Goal: Task Accomplishment & Management: Manage account settings

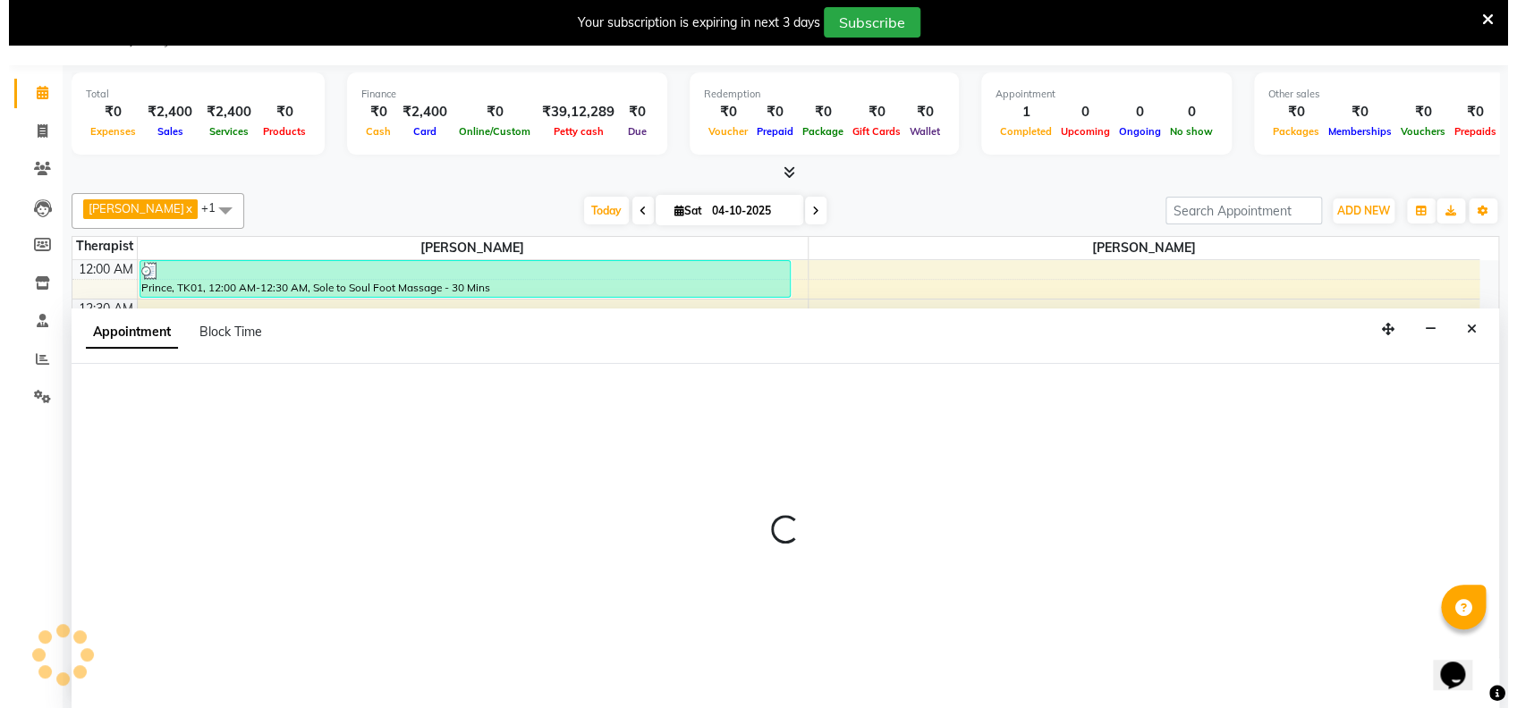
scroll to position [45, 0]
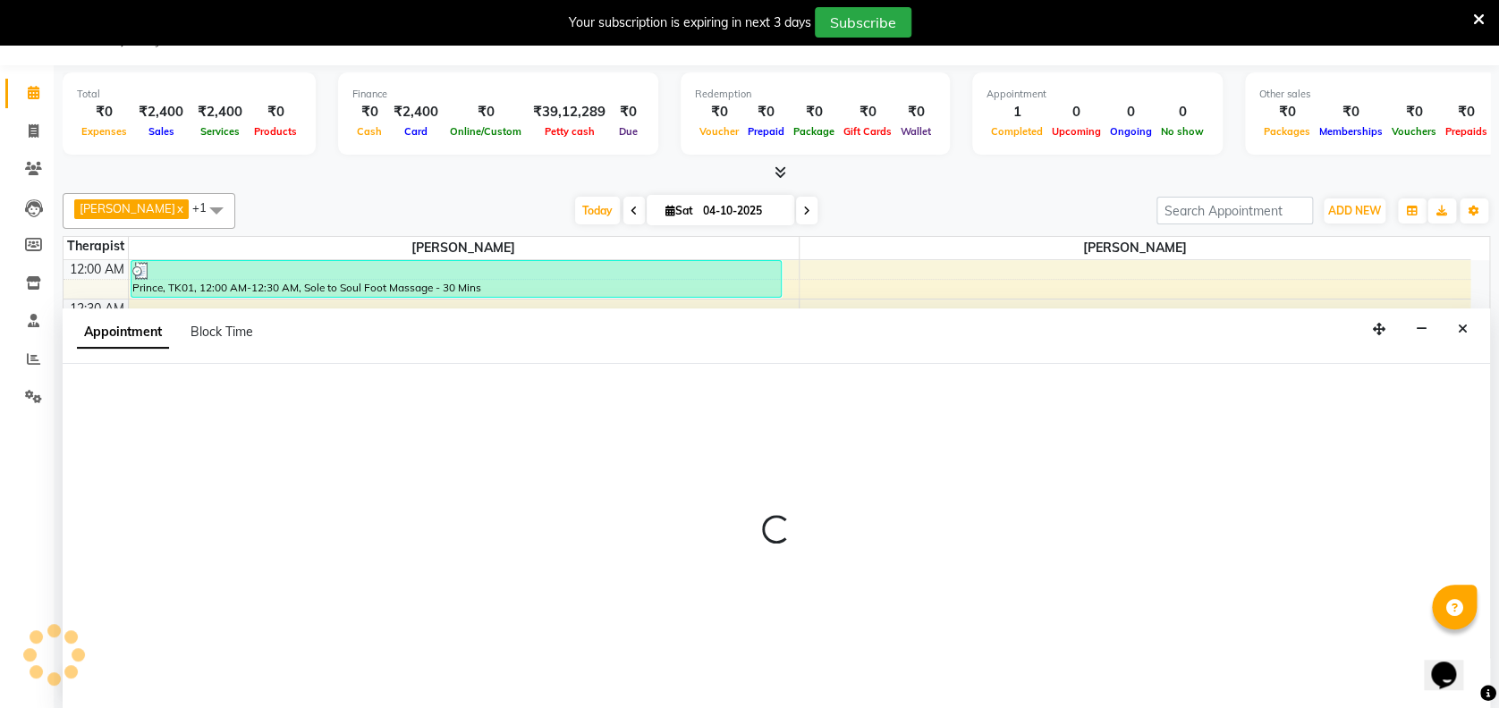
select select "91938"
select select "105"
select select "tentative"
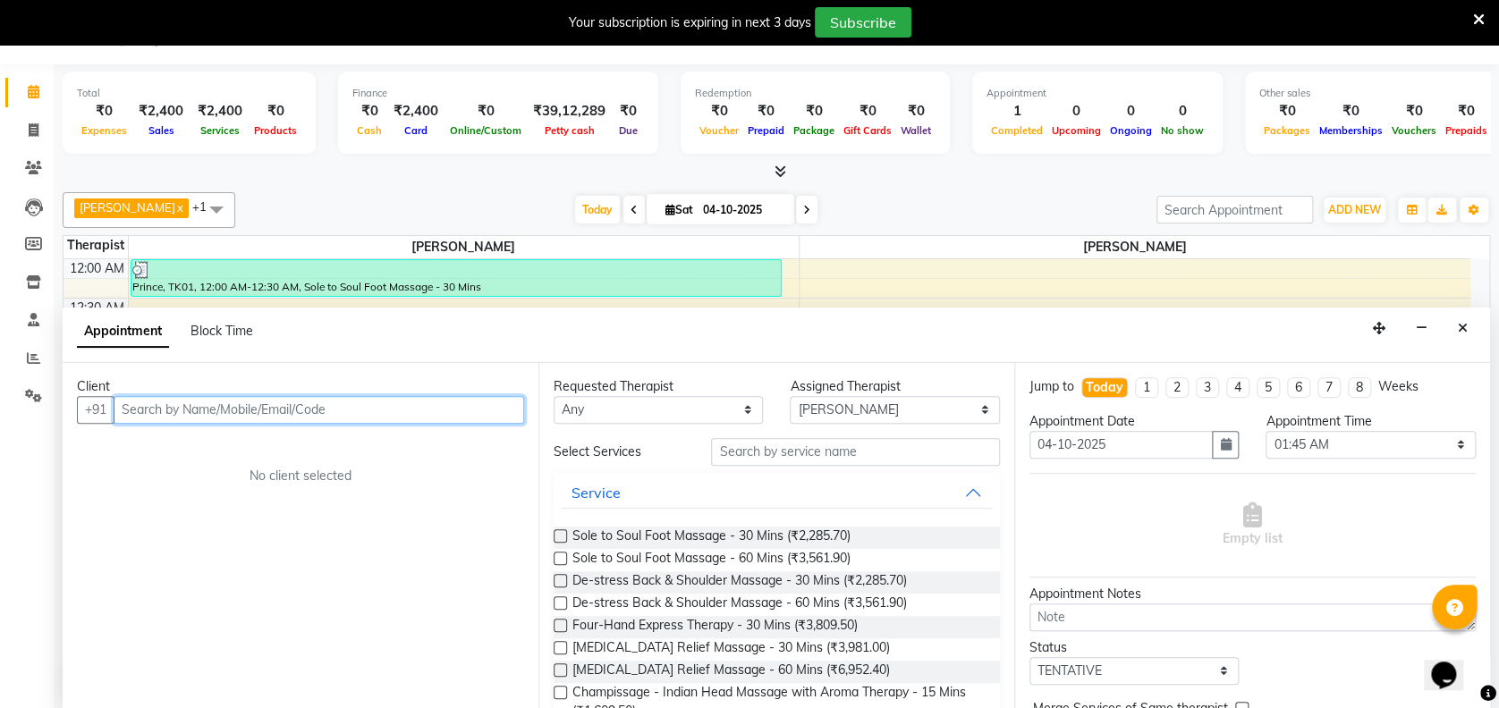
click at [422, 401] on input "text" at bounding box center [319, 410] width 411 height 28
type input "Alaukika"
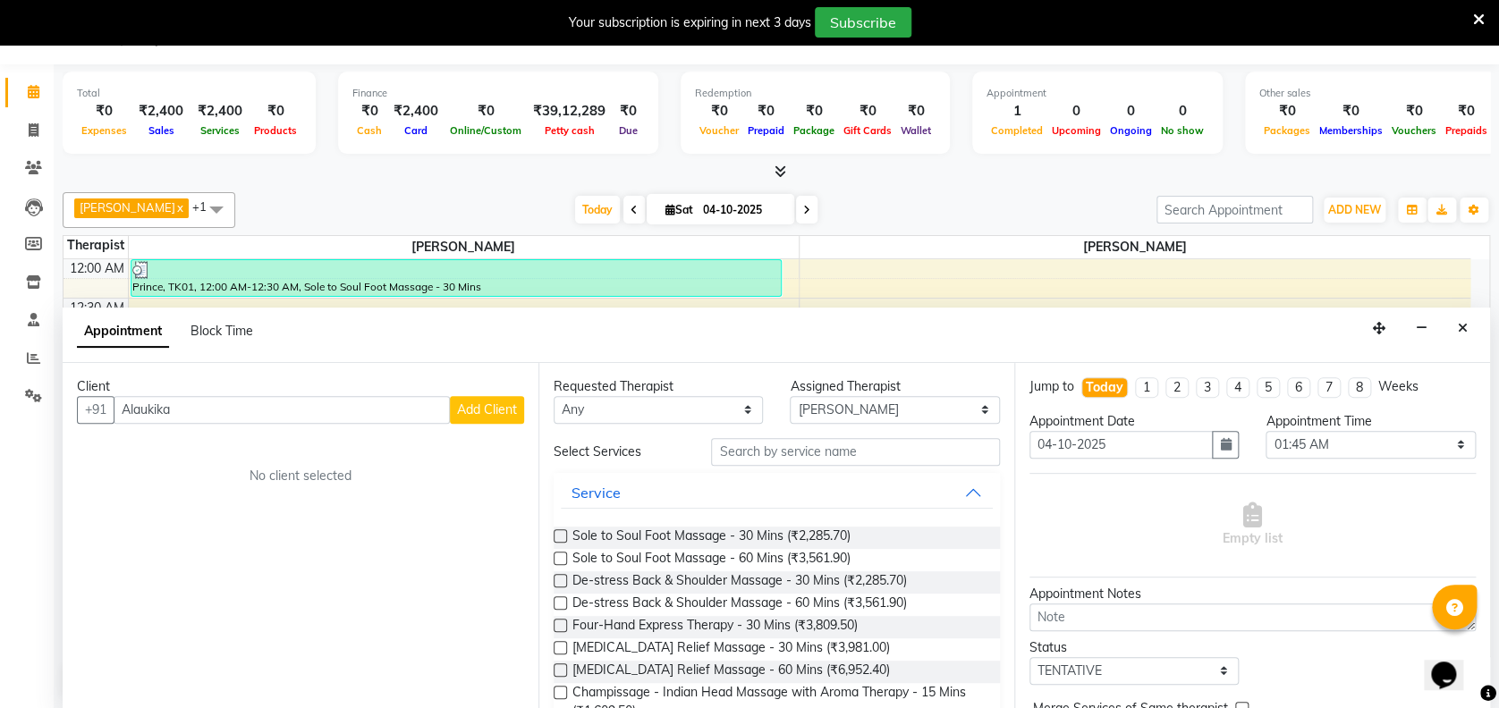
click at [508, 403] on span "Add Client" at bounding box center [487, 410] width 60 height 16
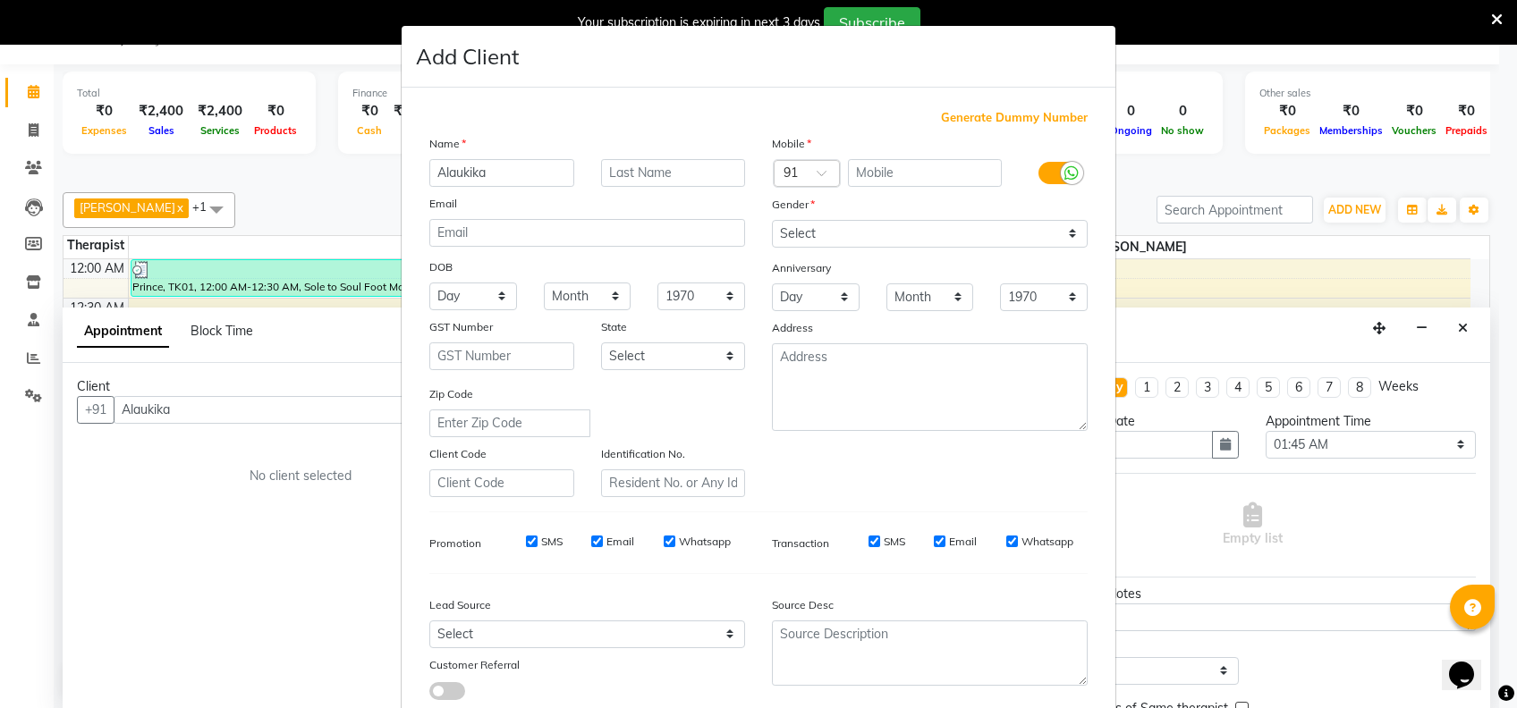
click at [1023, 114] on span "Generate Dummy Number" at bounding box center [1014, 118] width 147 height 18
type input "1311800001874"
checkbox input "false"
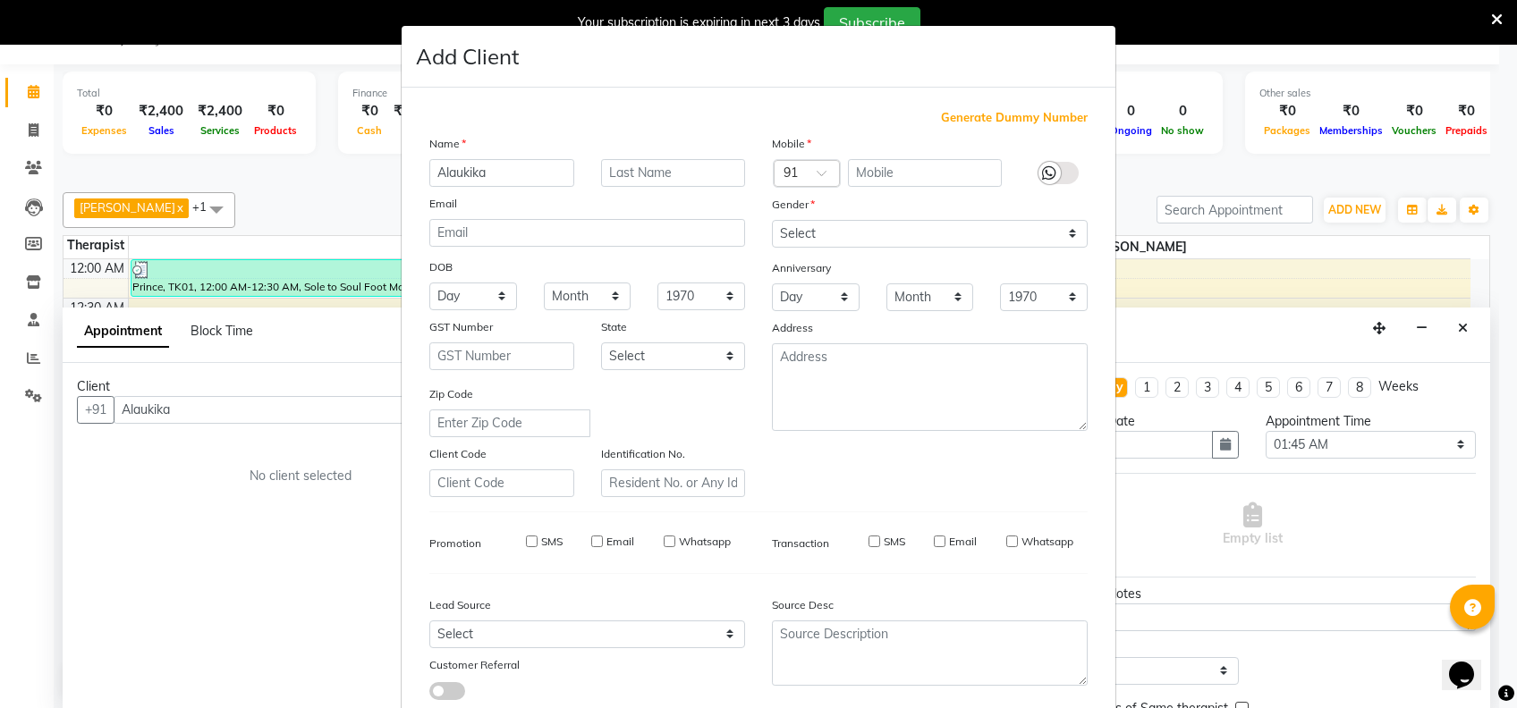
checkbox input "false"
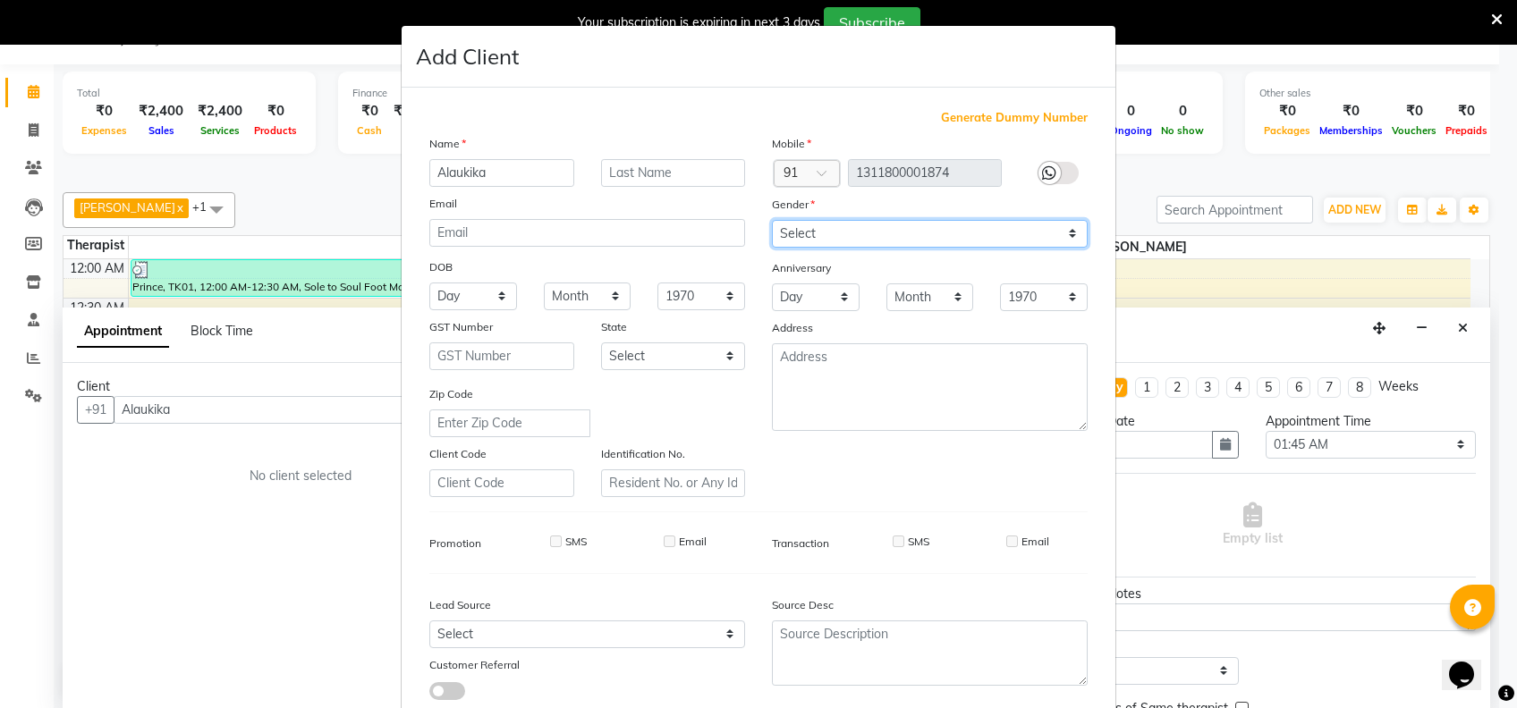
click at [906, 233] on select "Select [DEMOGRAPHIC_DATA] [DEMOGRAPHIC_DATA] Other Prefer Not To Say" at bounding box center [930, 234] width 316 height 28
select select "[DEMOGRAPHIC_DATA]"
click at [772, 220] on select "Select [DEMOGRAPHIC_DATA] [DEMOGRAPHIC_DATA] Other Prefer Not To Say" at bounding box center [930, 234] width 316 height 28
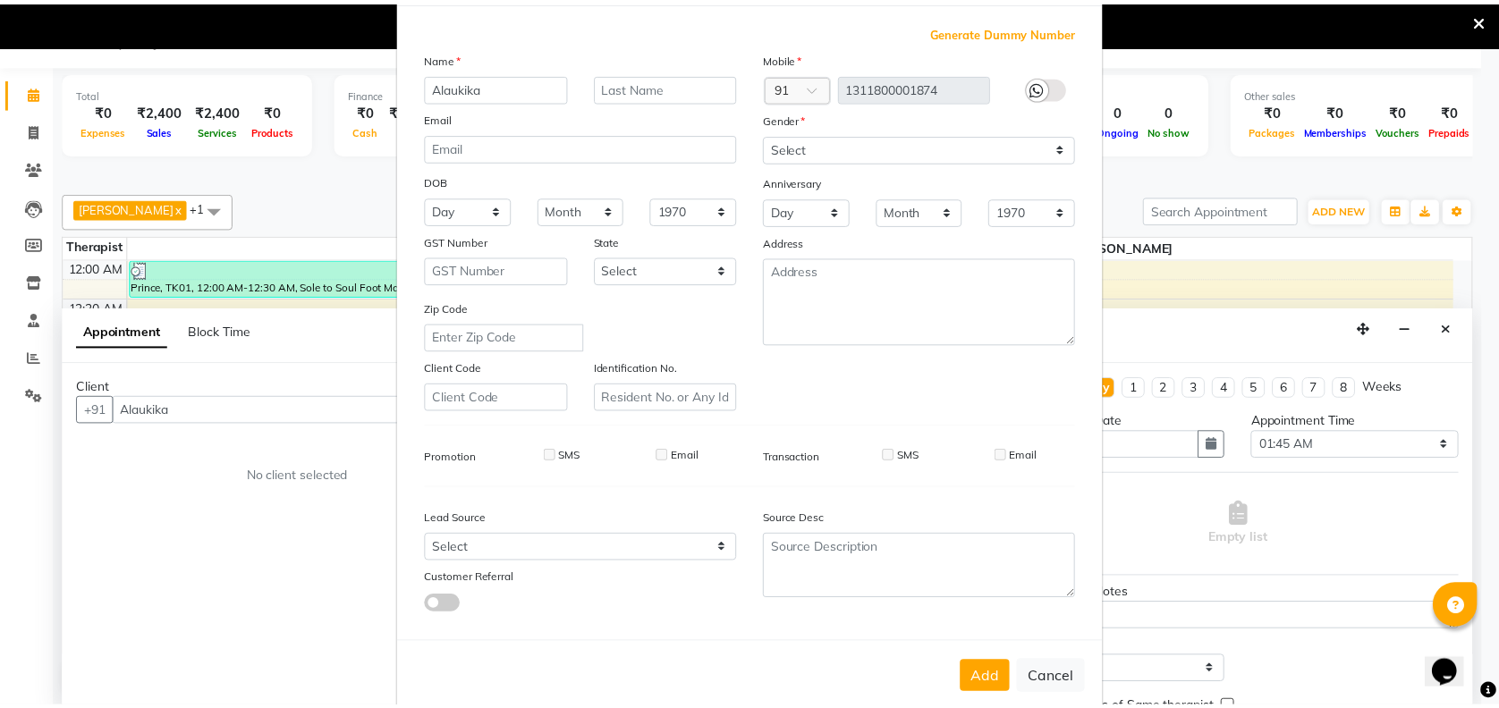
scroll to position [114, 0]
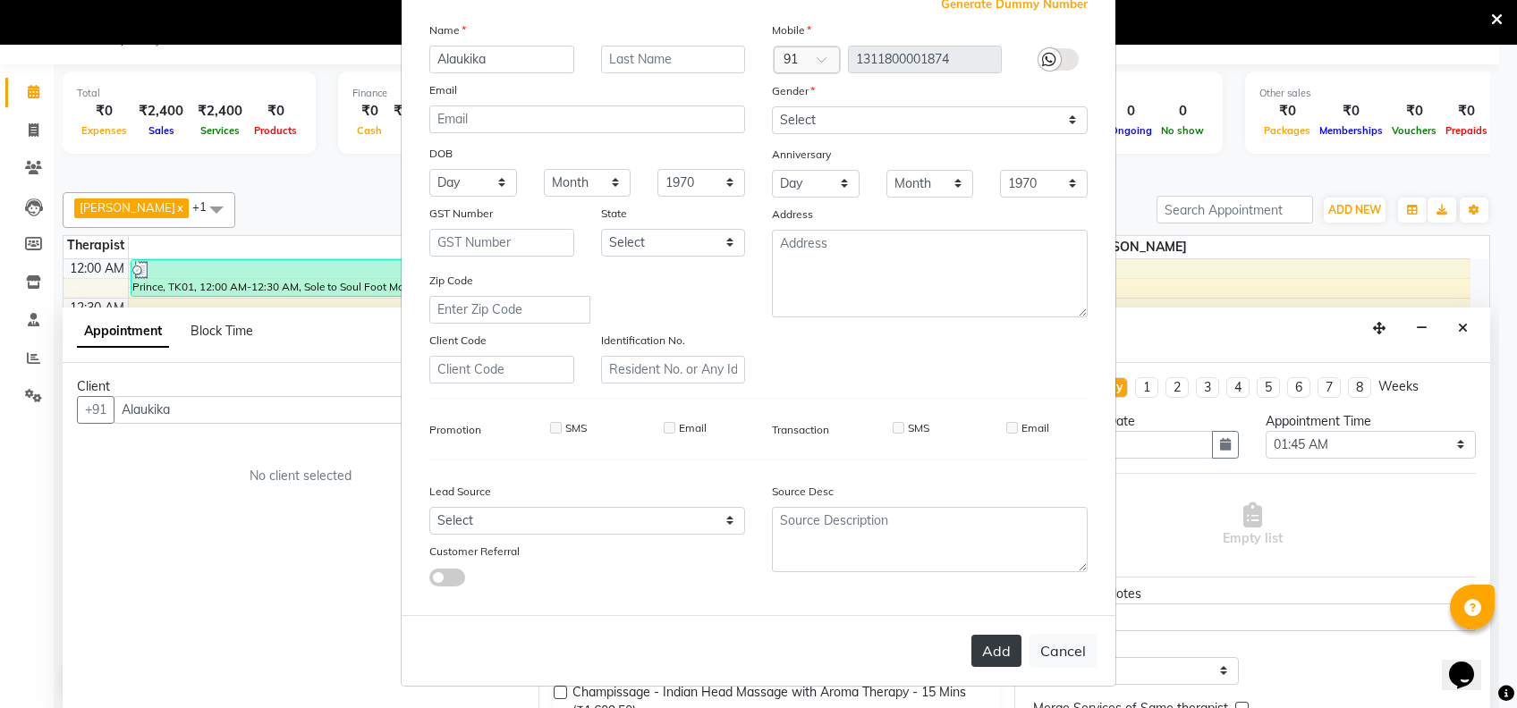
click at [971, 642] on button "Add" at bounding box center [996, 651] width 50 height 32
type input "1311800001874"
select select
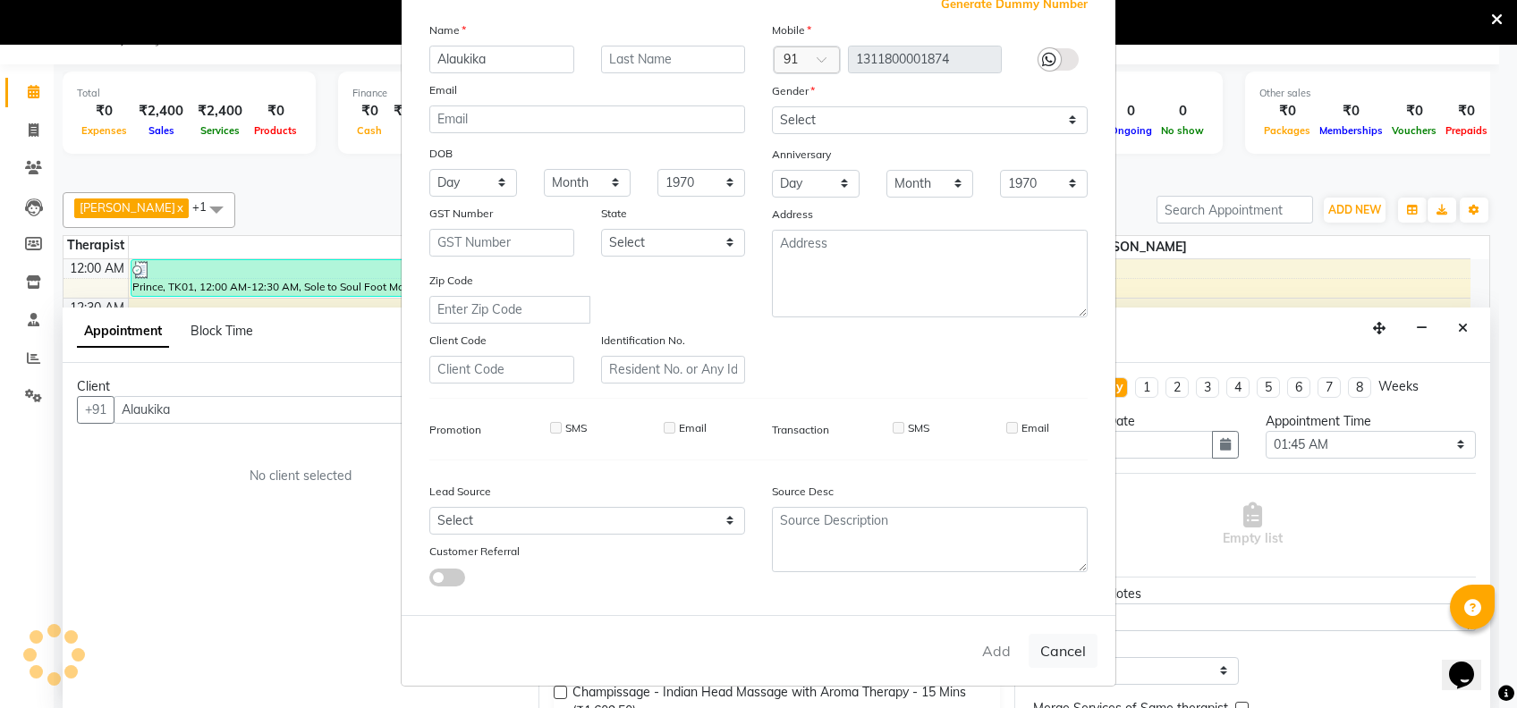
select select
checkbox input "false"
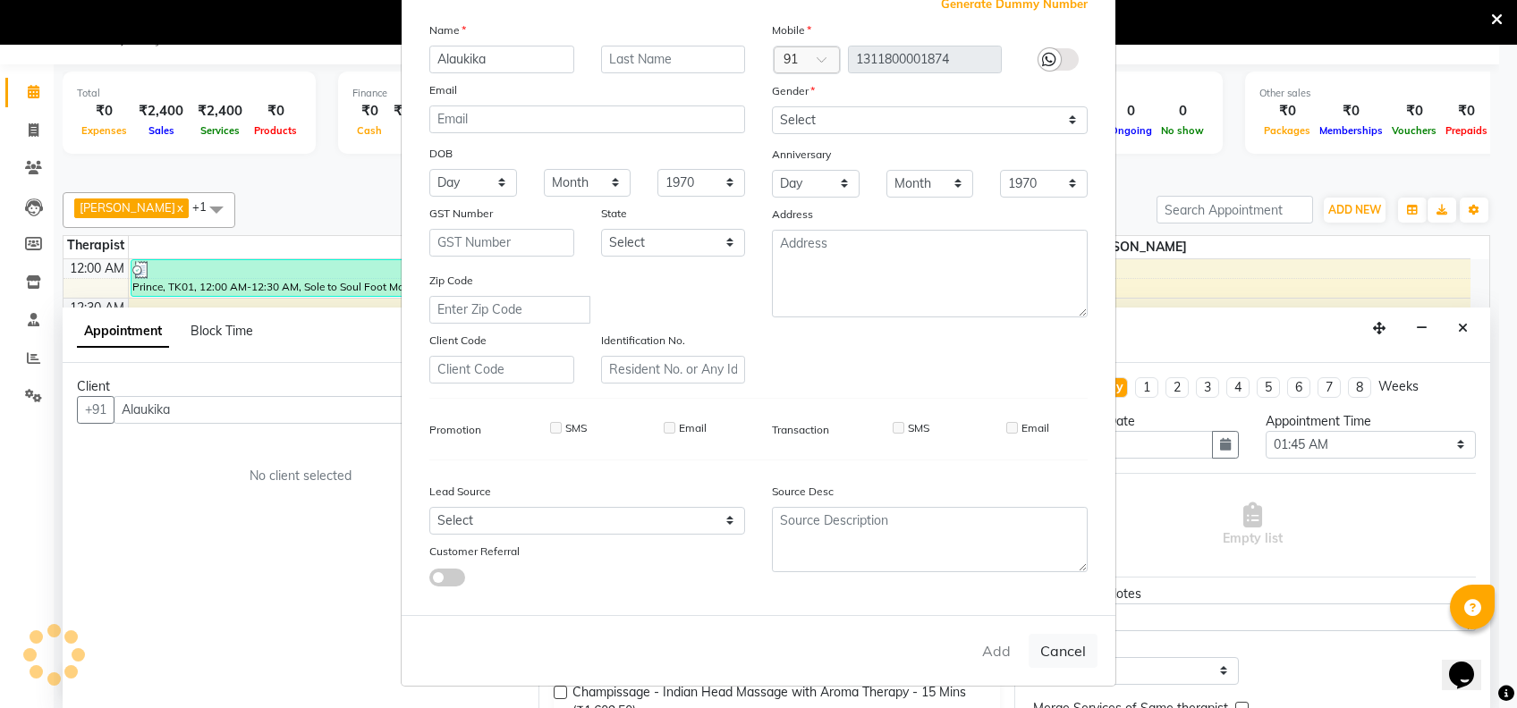
checkbox input "false"
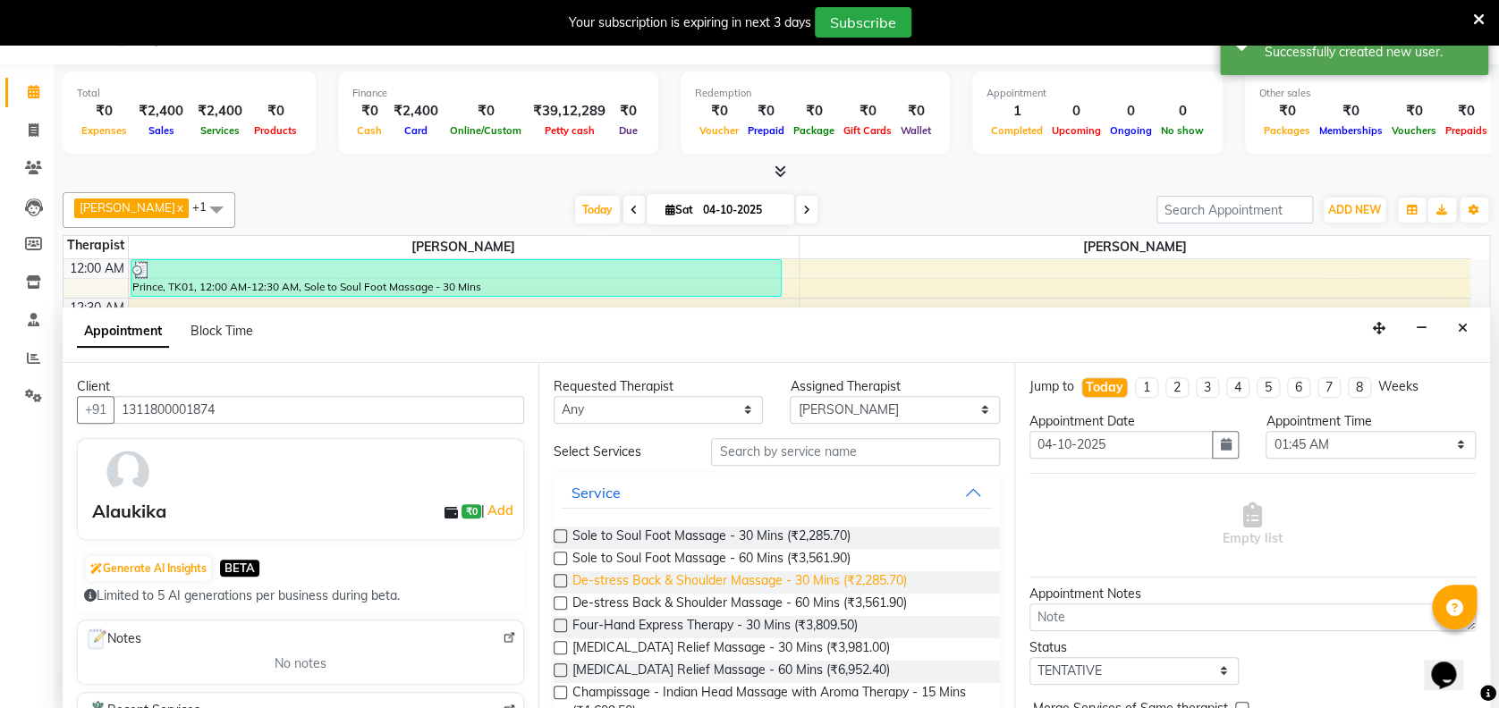
click at [797, 577] on span "De-stress Back & Shoulder Massage - 30 Mins (₹2,285.70)" at bounding box center [739, 583] width 335 height 22
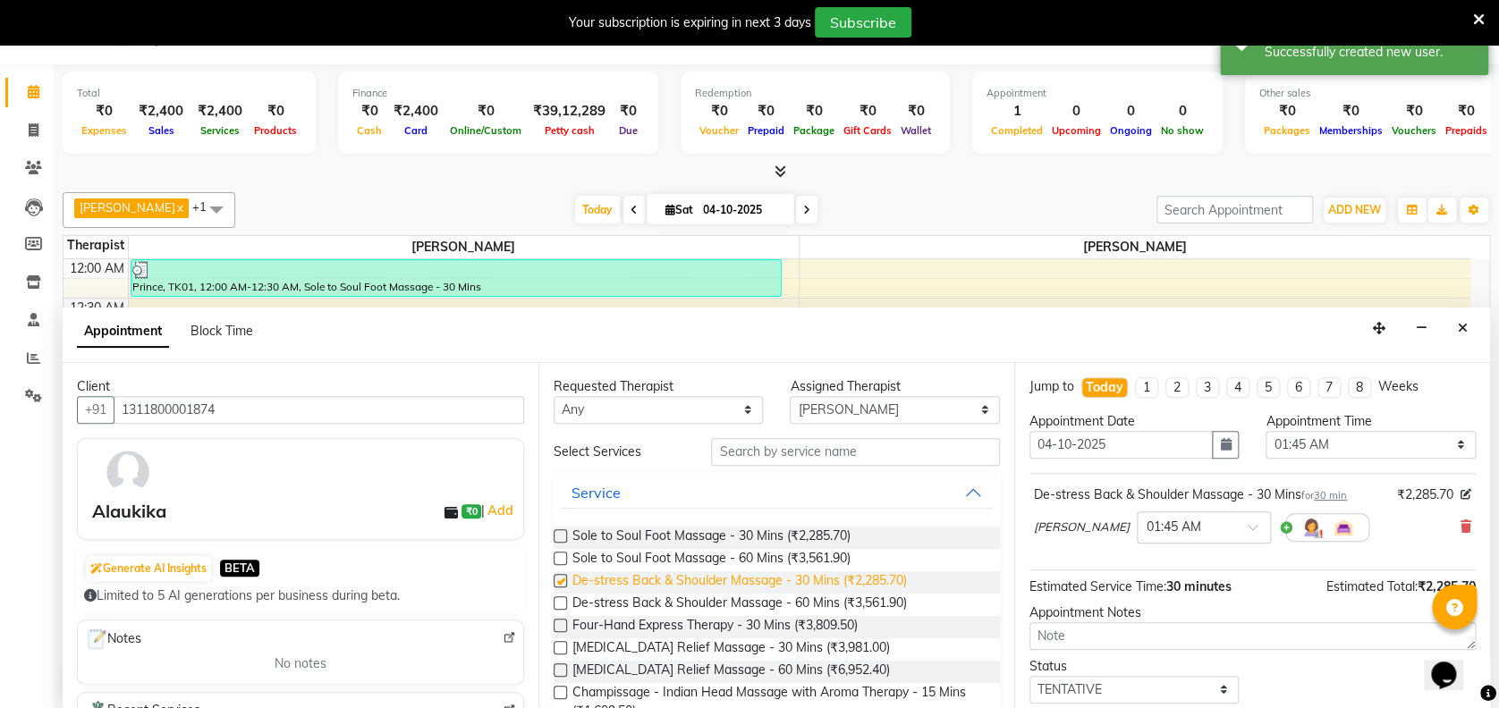
checkbox input "false"
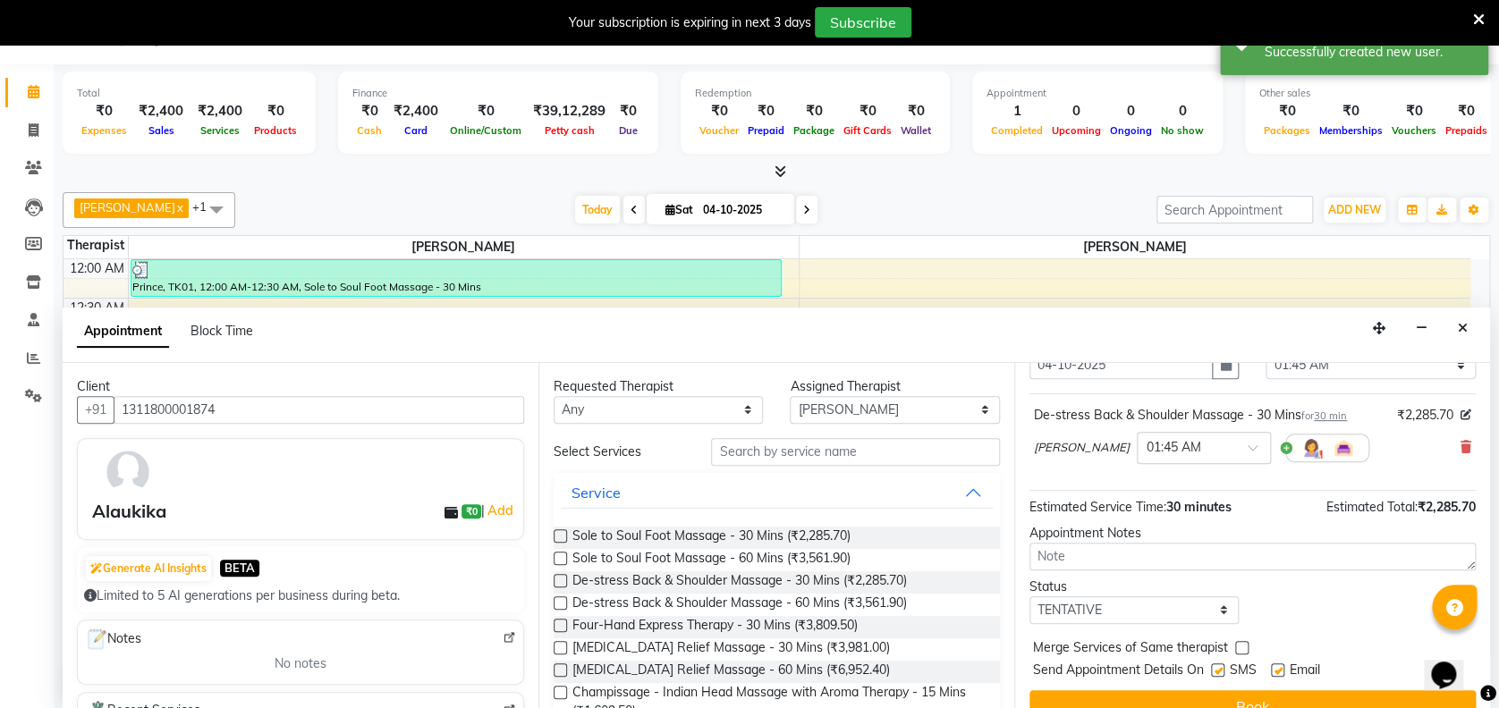
scroll to position [106, 0]
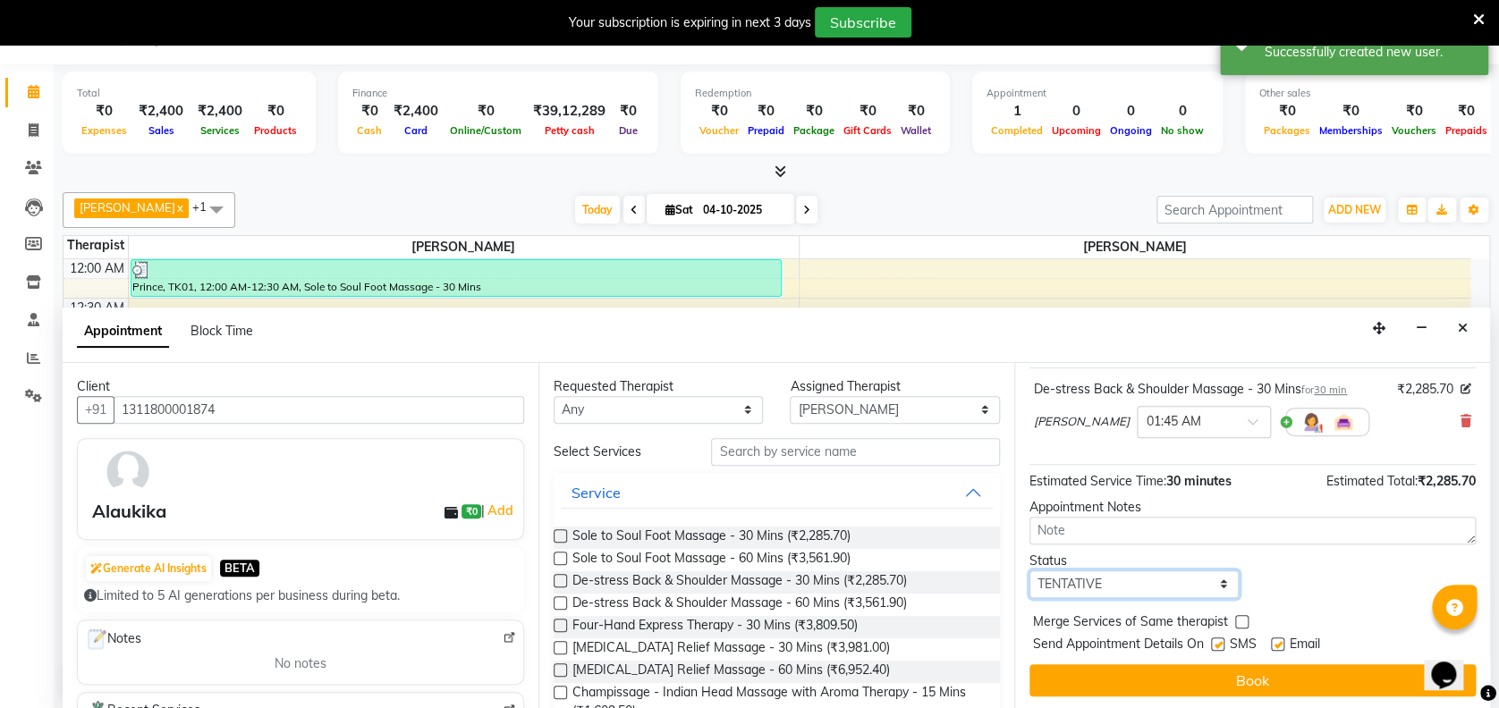
click at [1164, 571] on select "Select TENTATIVE CONFIRM CHECK-IN UPCOMING" at bounding box center [1133, 585] width 209 height 28
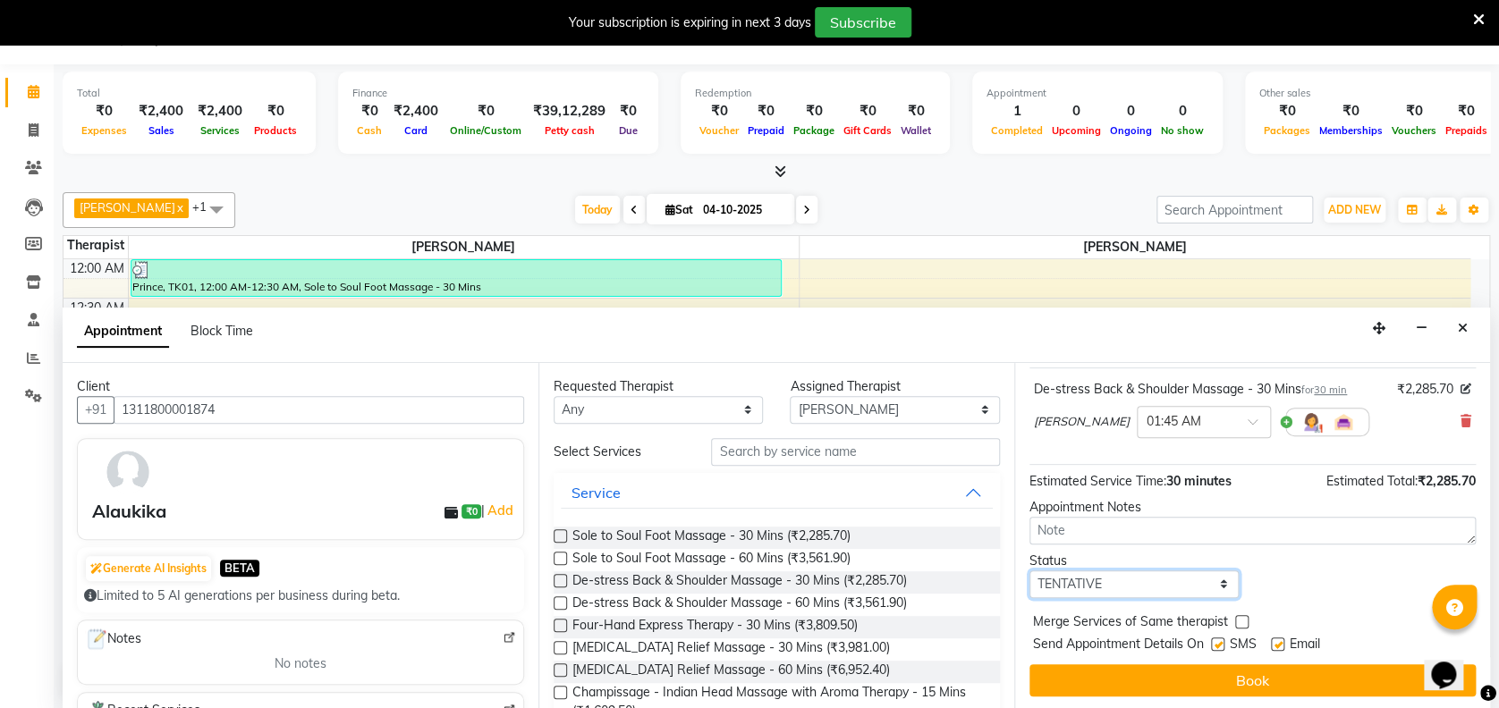
select select "confirm booking"
click at [1029, 571] on select "Select TENTATIVE CONFIRM CHECK-IN UPCOMING" at bounding box center [1133, 585] width 209 height 28
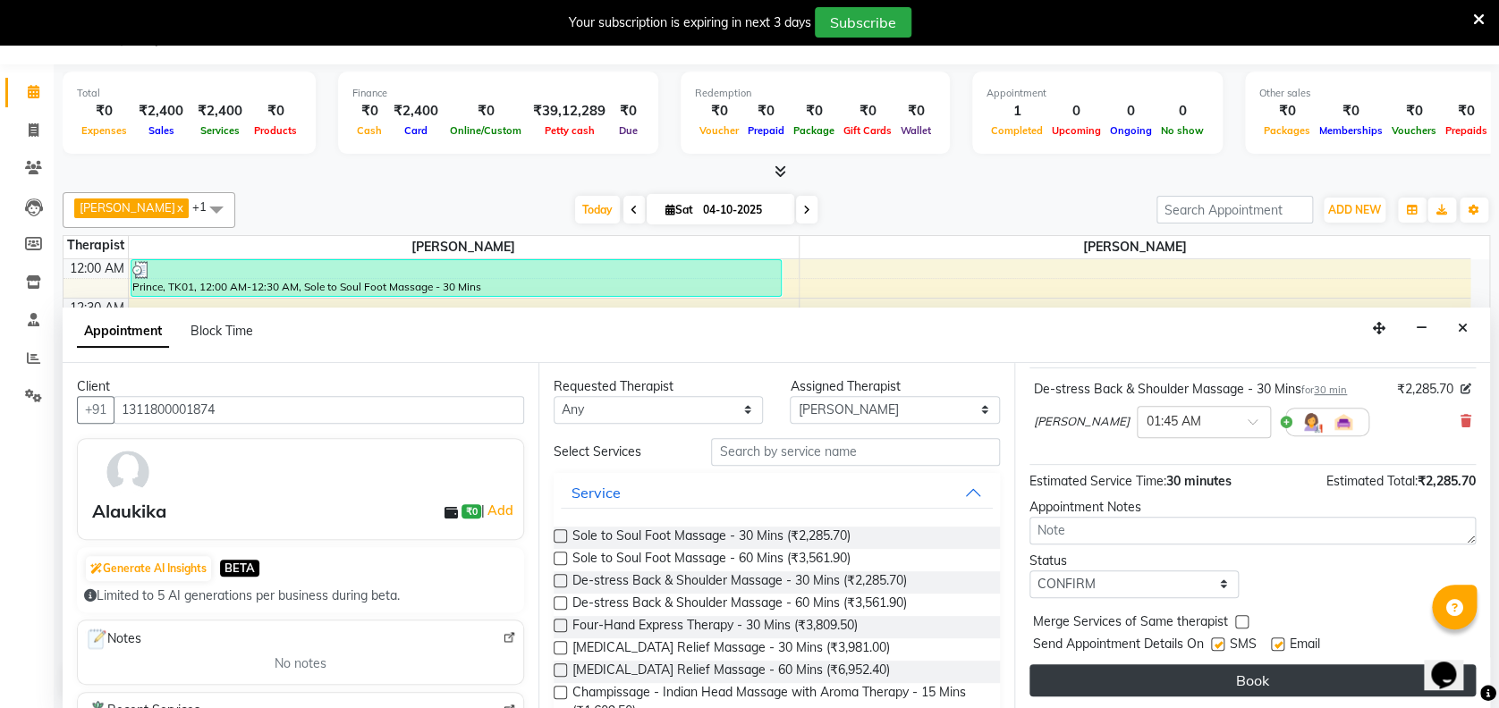
click at [1283, 680] on button "Book" at bounding box center [1252, 681] width 446 height 32
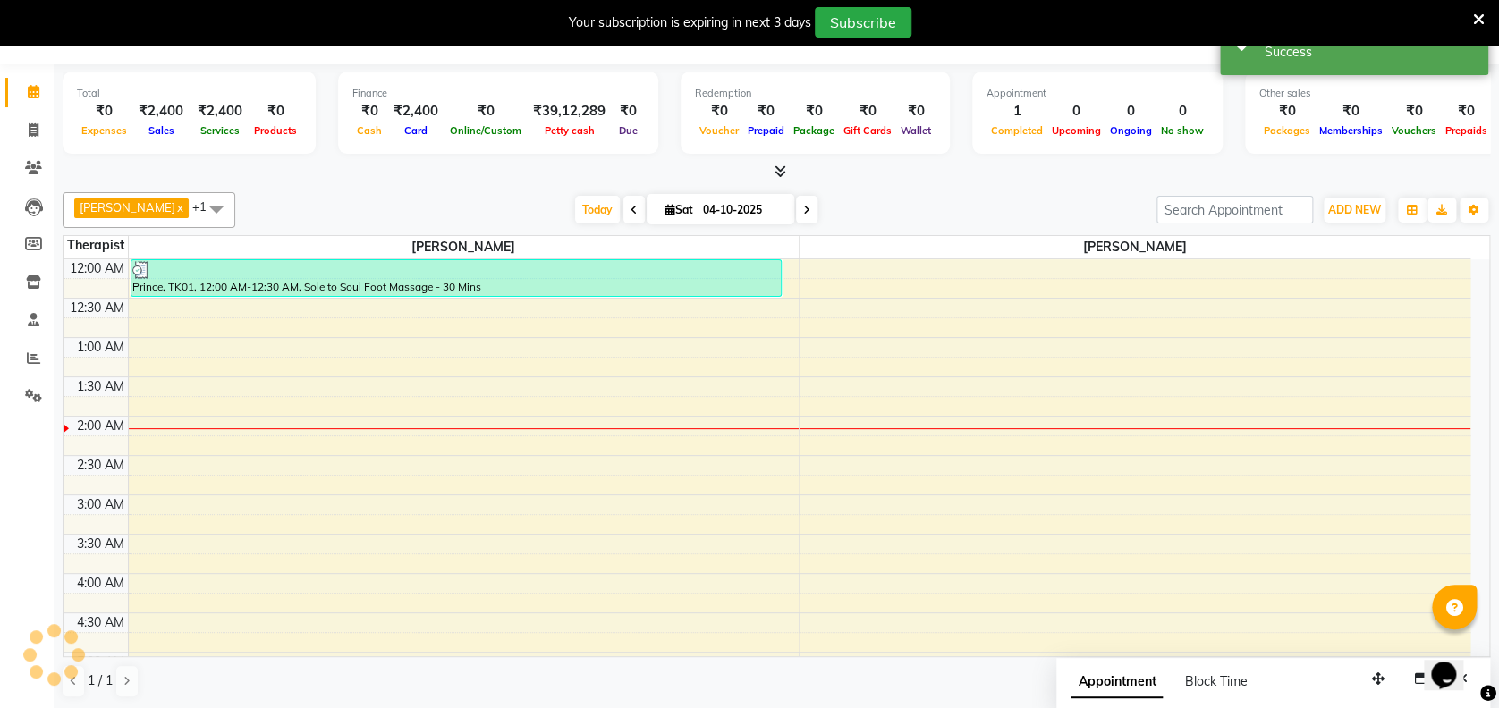
scroll to position [0, 0]
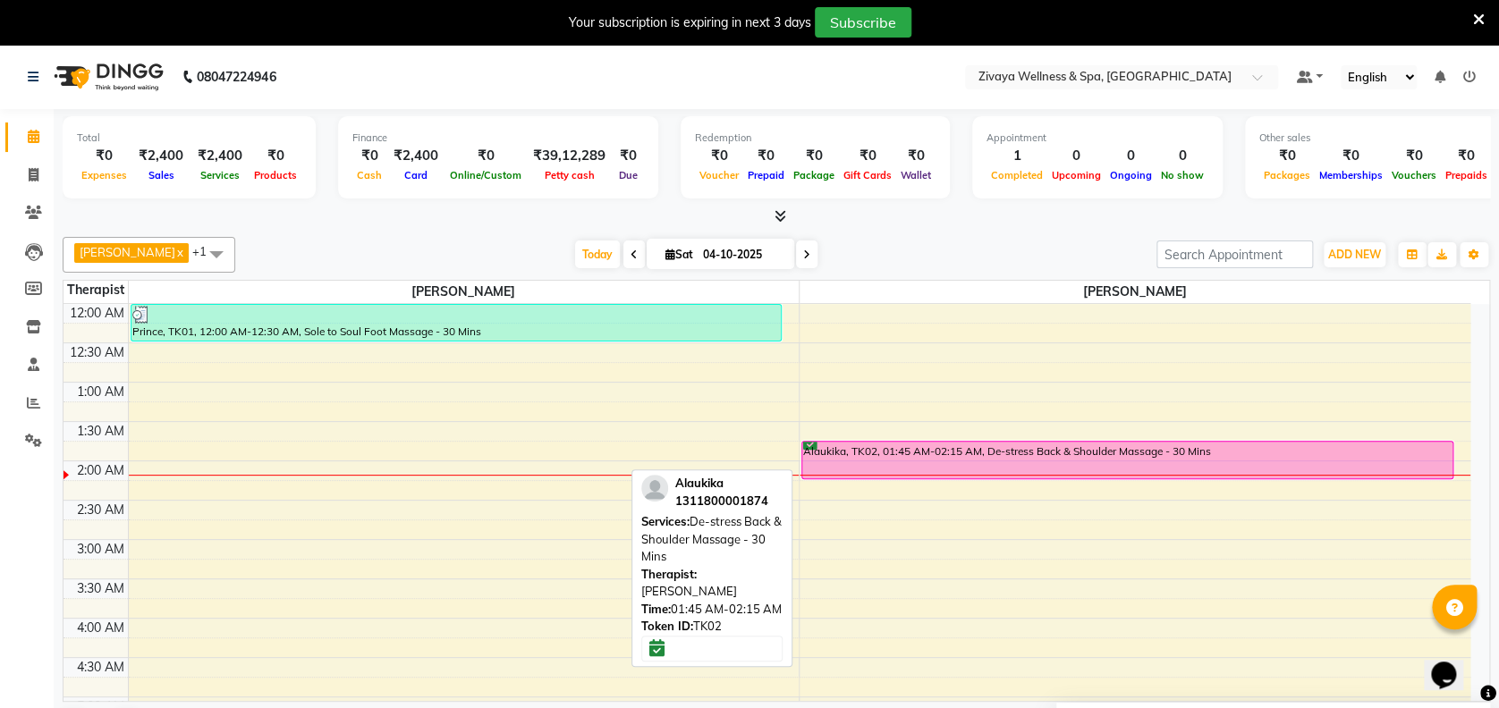
click at [1185, 459] on div "Alaukika, TK02, 01:45 AM-02:15 AM, De-stress Back & Shoulder Massage - 30 Mins" at bounding box center [1127, 460] width 650 height 37
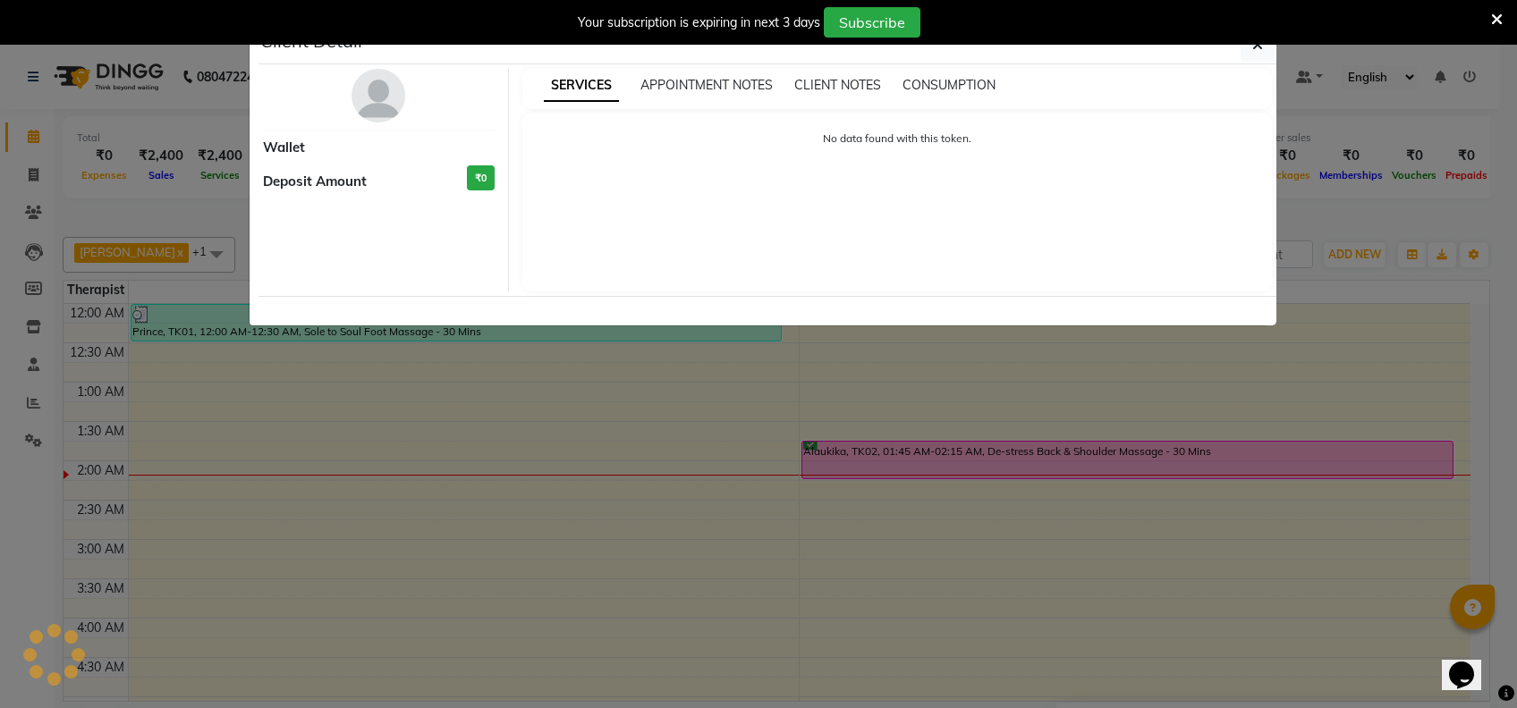
select select "6"
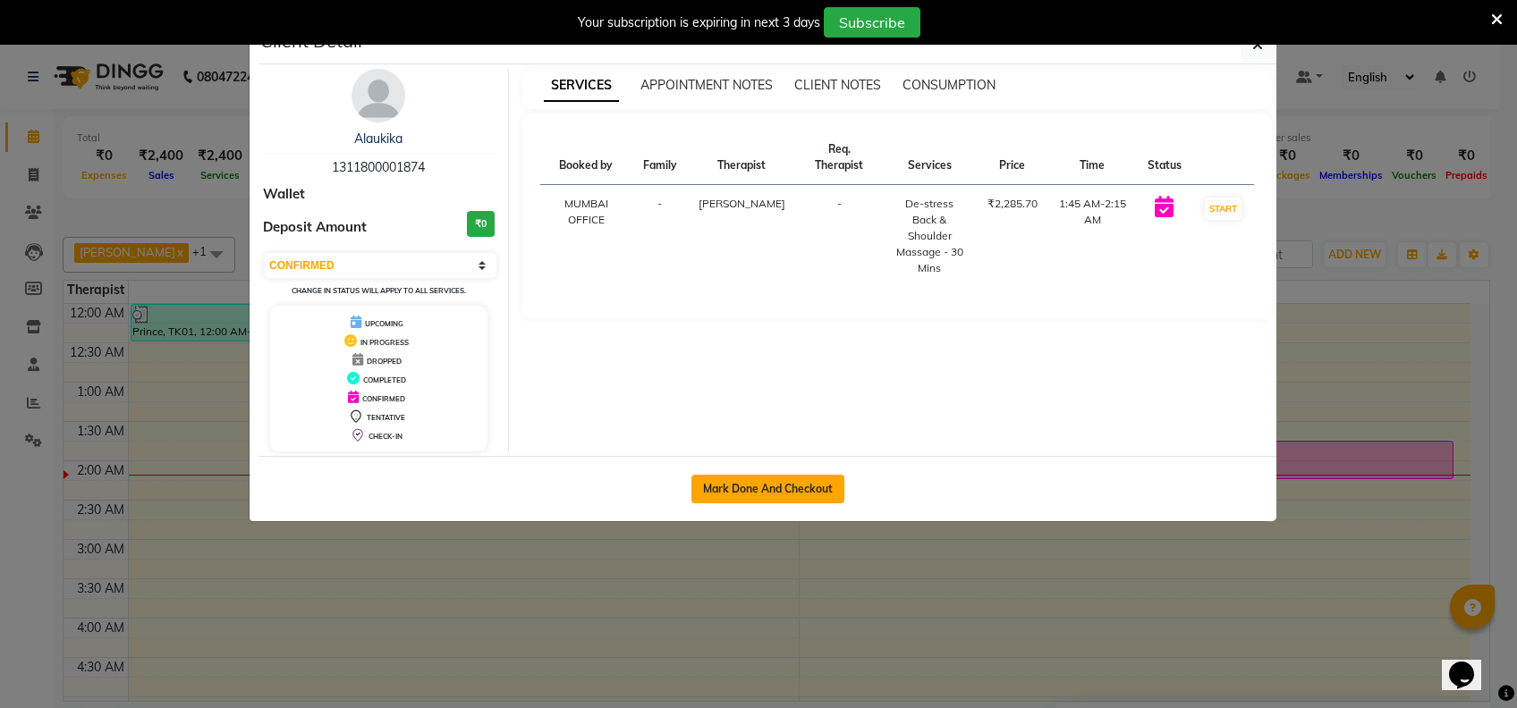
click at [823, 487] on button "Mark Done And Checkout" at bounding box center [767, 489] width 153 height 29
select select "7072"
select select "service"
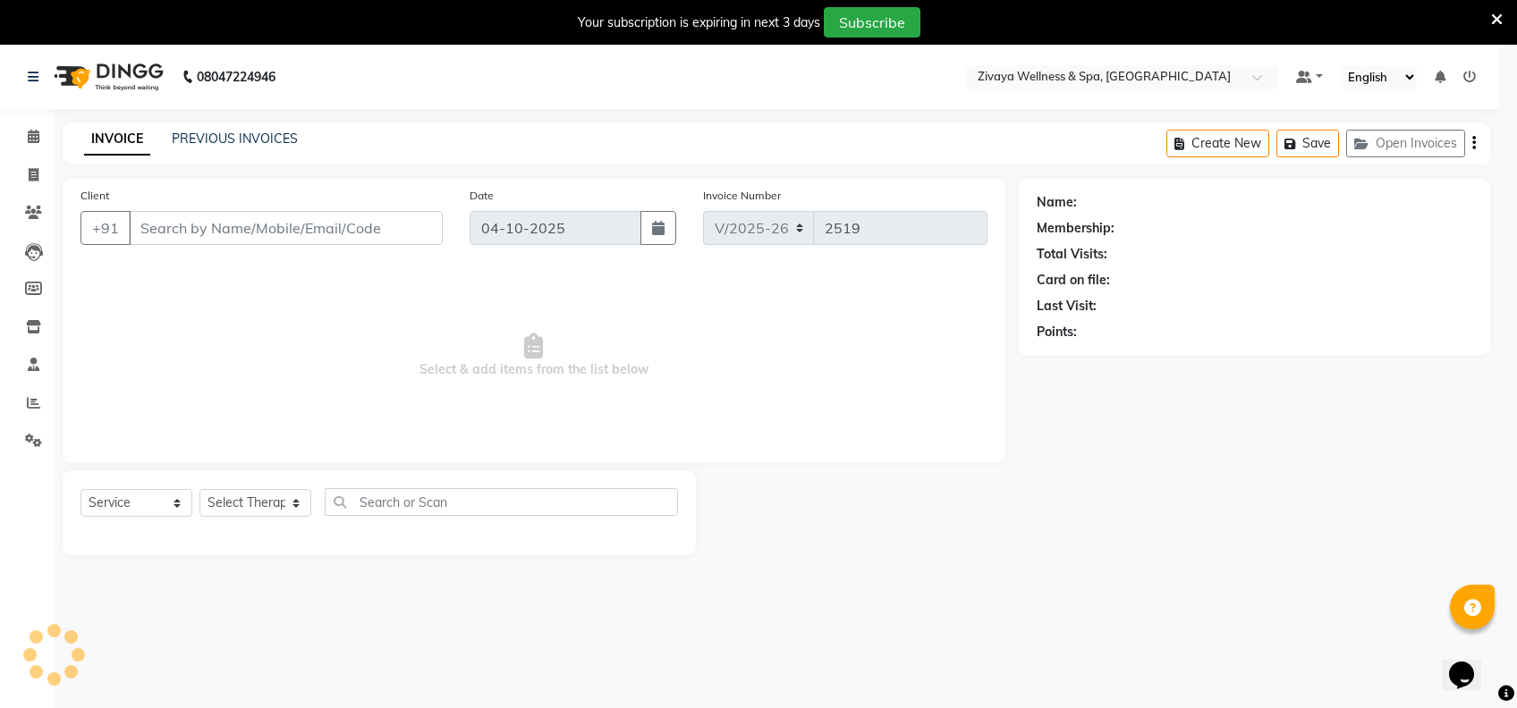
select select "3"
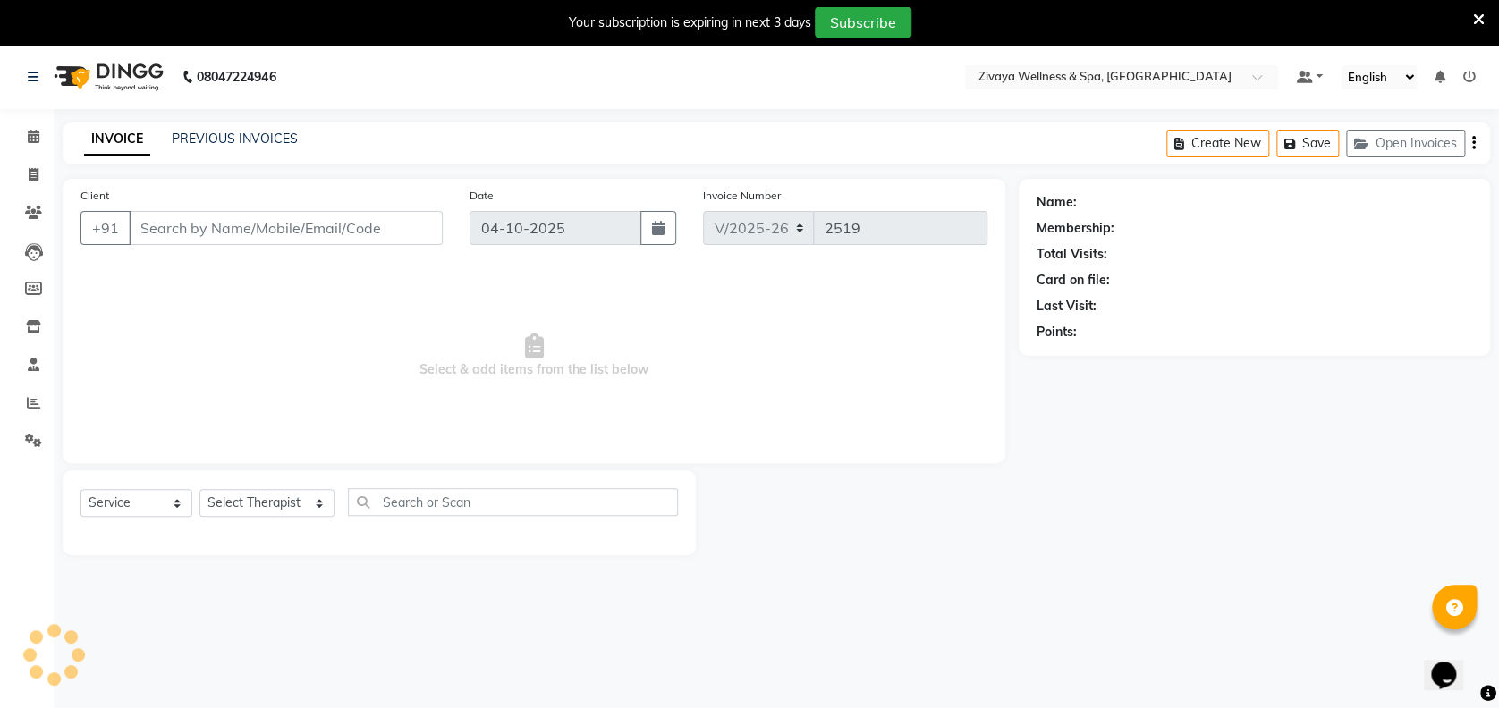
type input "1311800001874"
select select "91938"
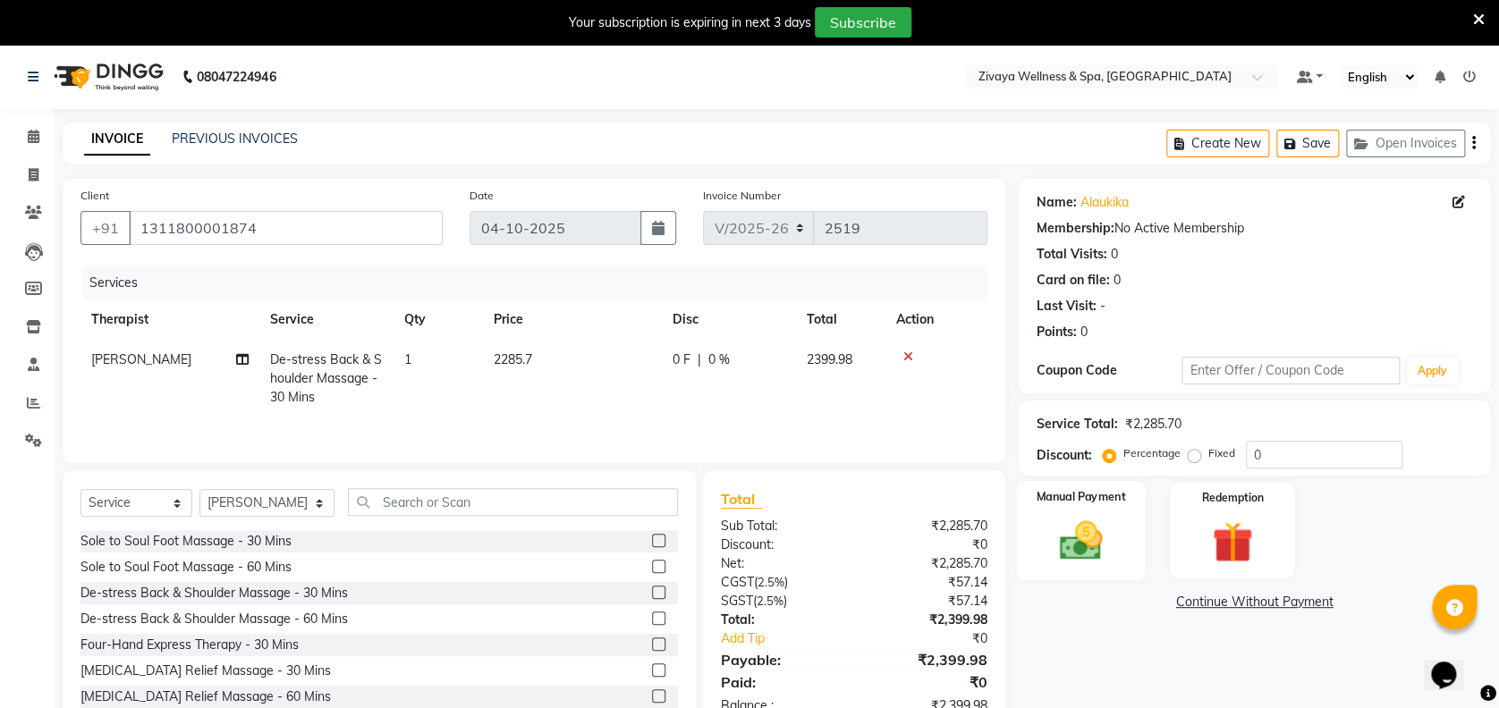
click at [1066, 525] on img at bounding box center [1080, 540] width 69 height 49
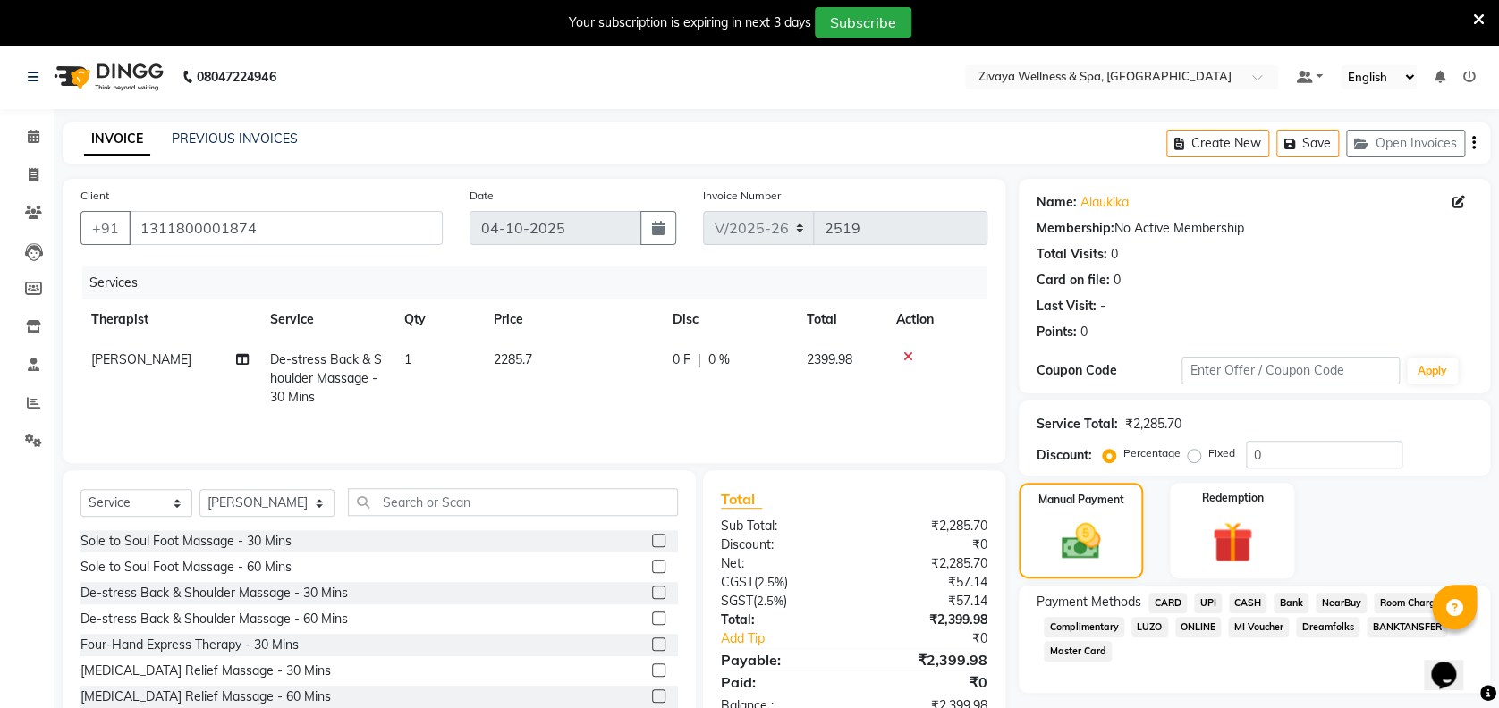
click at [1166, 609] on span "CARD" at bounding box center [1167, 603] width 38 height 21
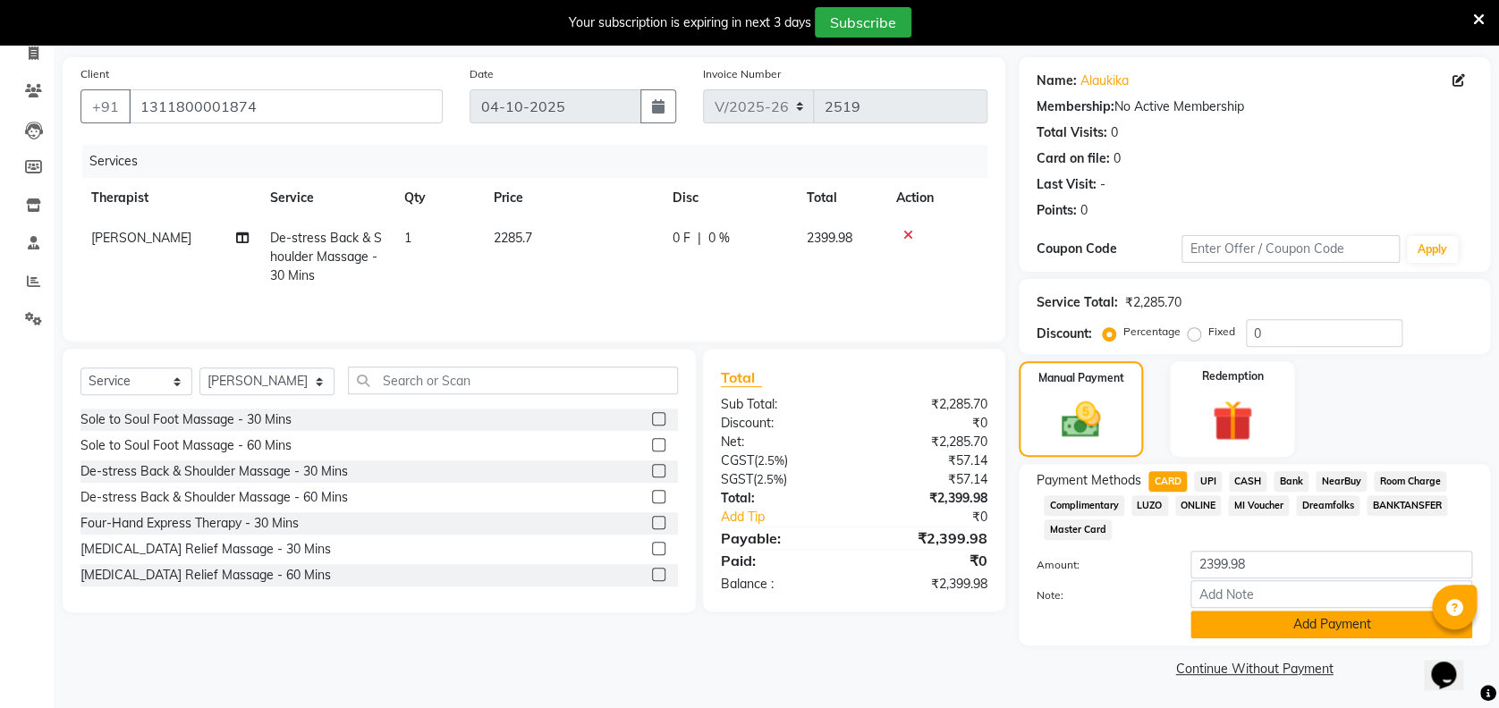
click at [1327, 622] on button "Add Payment" at bounding box center [1331, 625] width 282 height 28
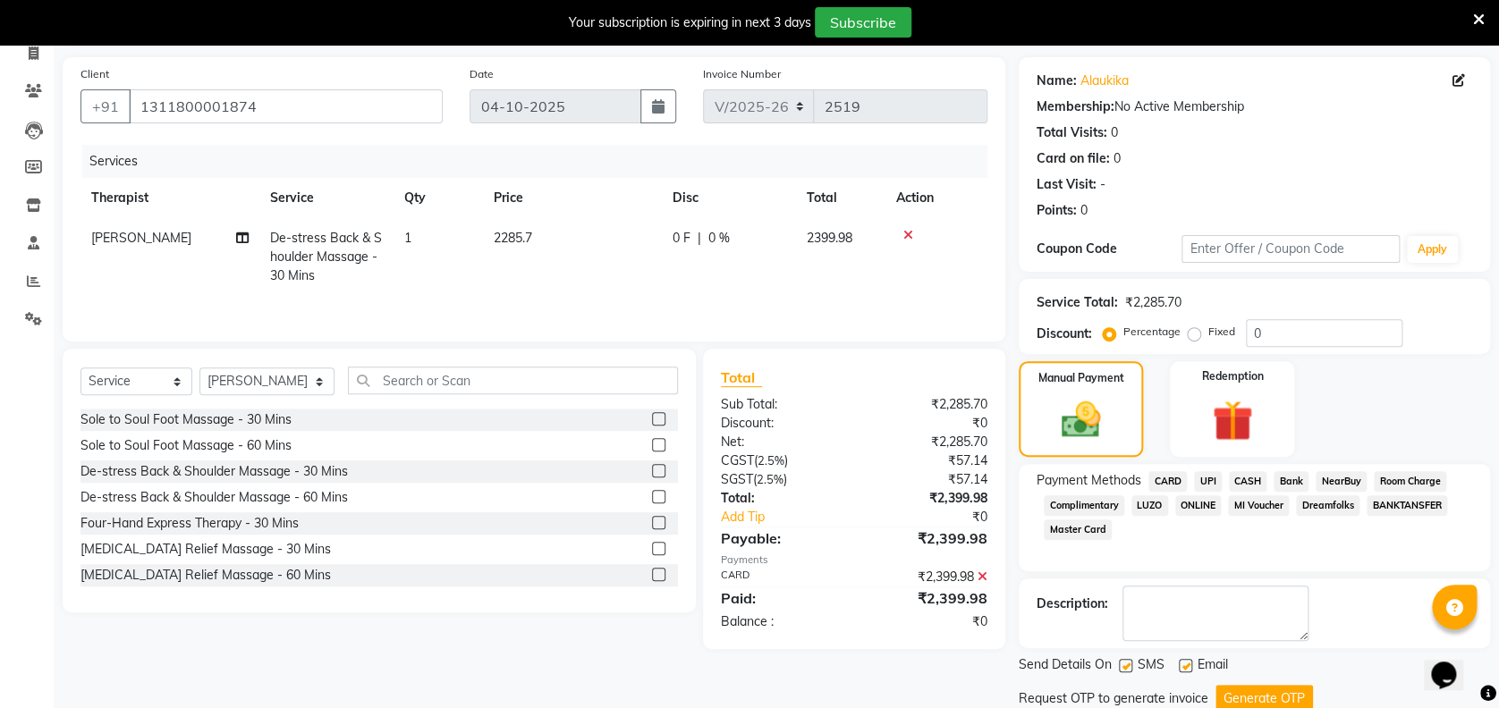
scroll to position [183, 0]
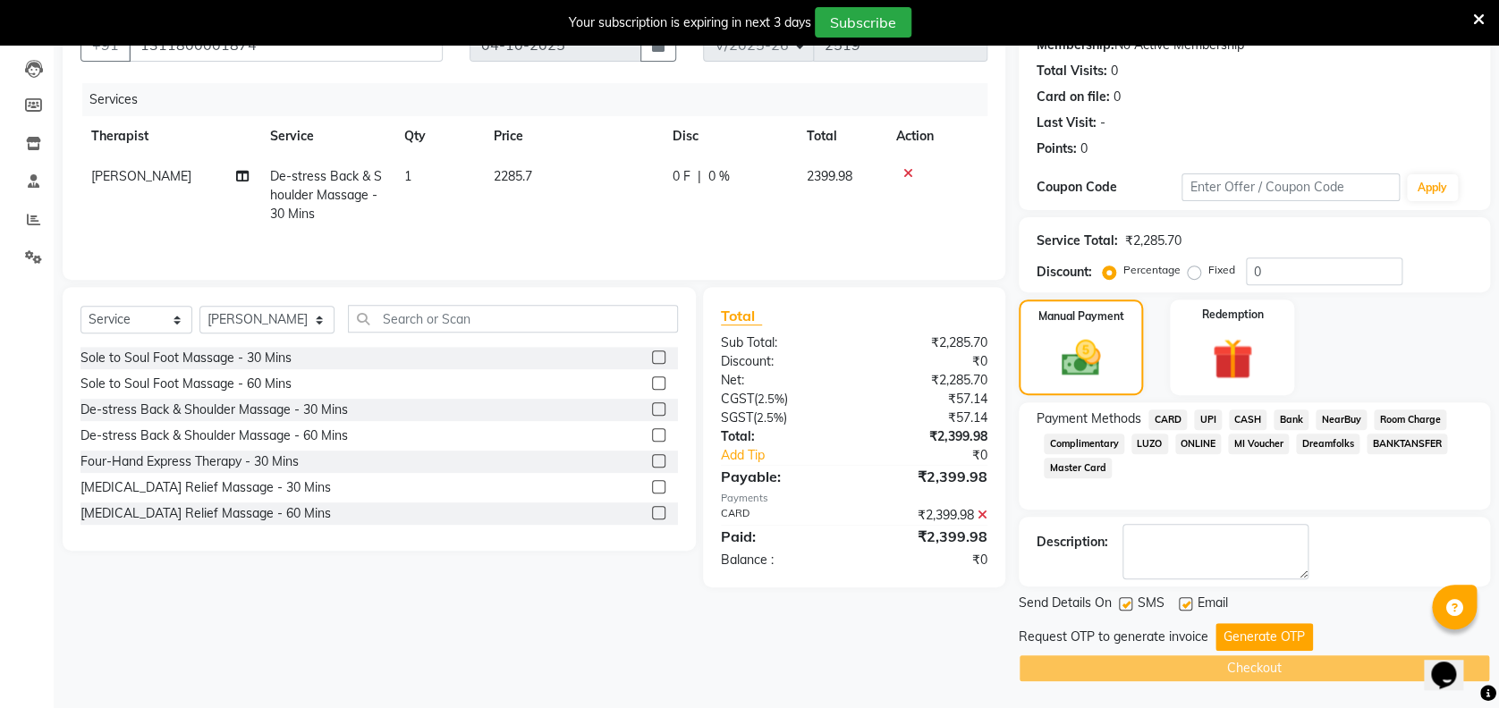
click at [1288, 622] on div "Send Details On SMS Email Request OTP to generate invoice Generate OTP Checkout" at bounding box center [1254, 638] width 471 height 89
click at [1283, 636] on button "Generate OTP" at bounding box center [1263, 637] width 97 height 28
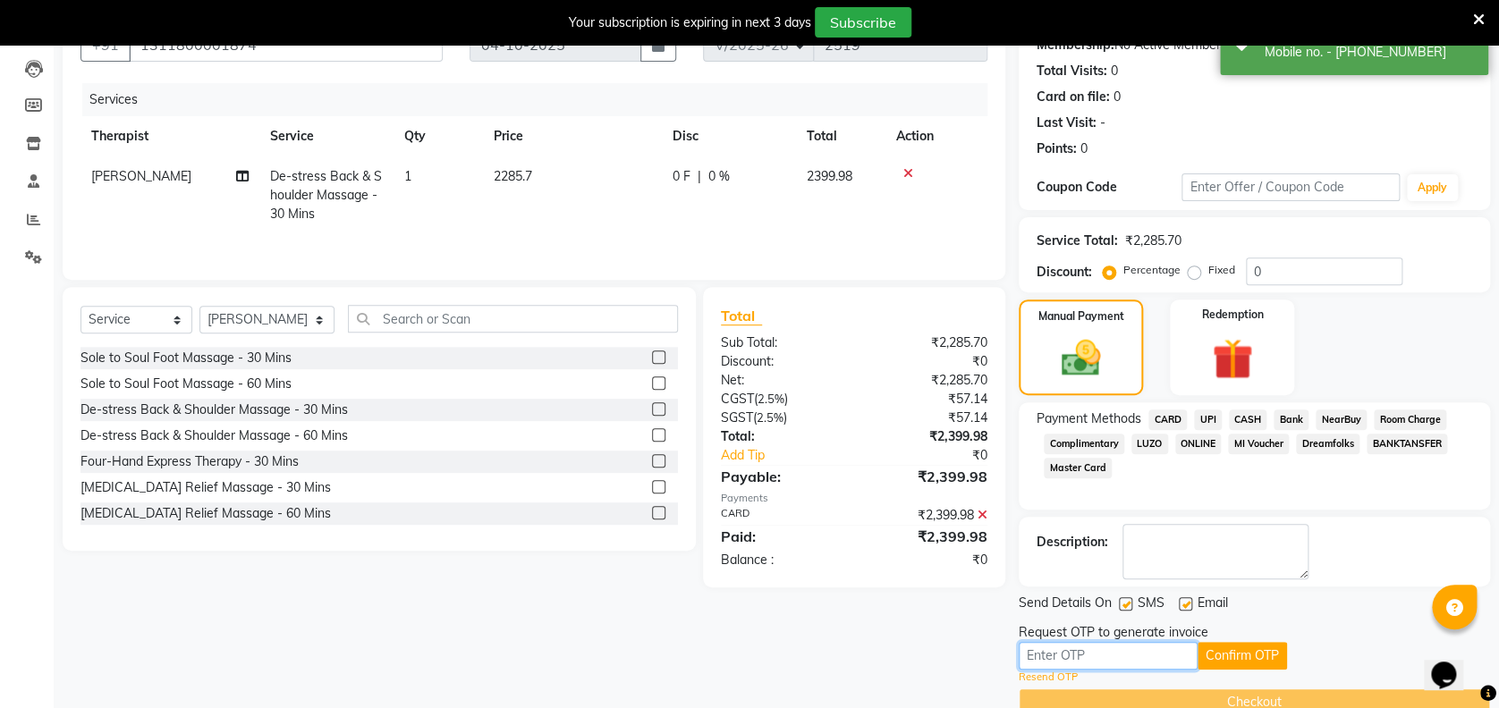
click at [1115, 642] on input "text" at bounding box center [1108, 656] width 179 height 28
type input "4035"
click at [1220, 656] on button "Confirm OTP" at bounding box center [1242, 656] width 89 height 28
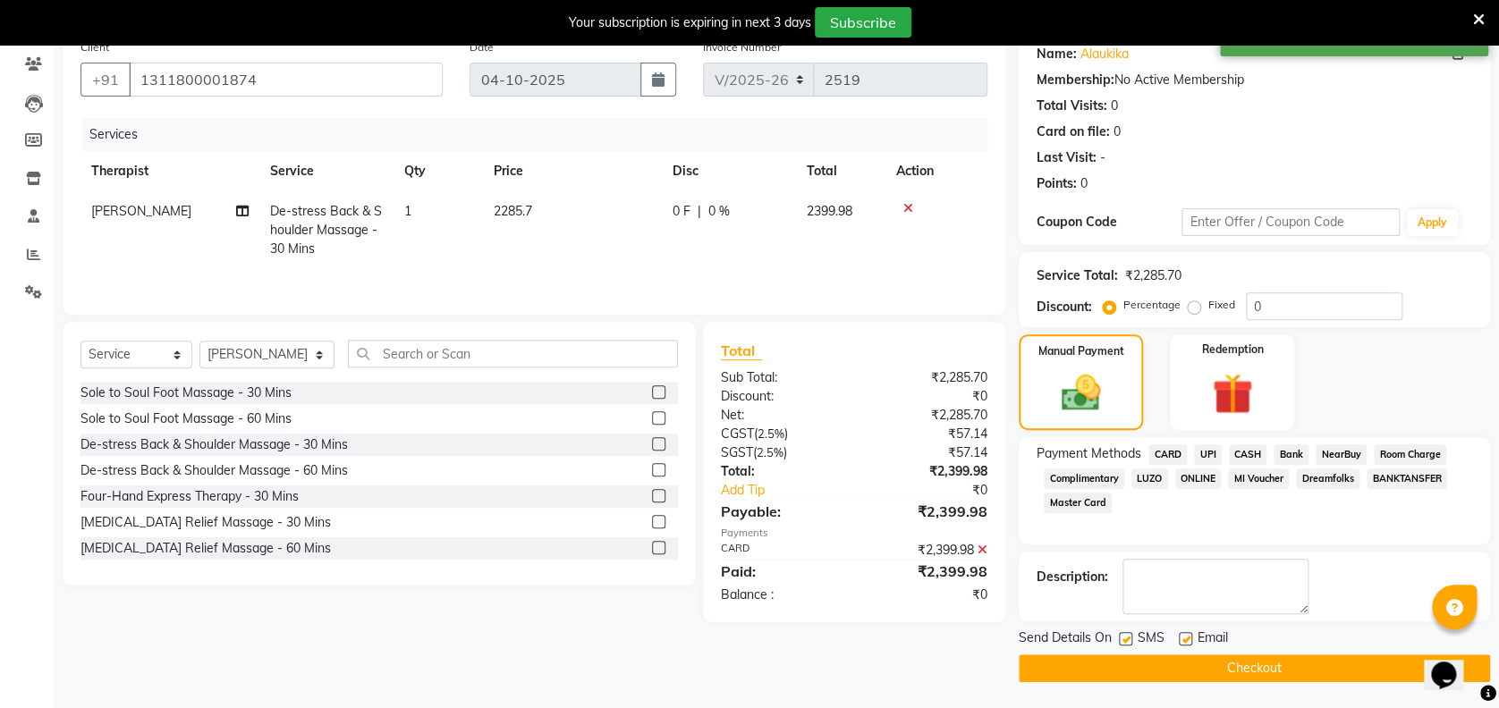
click at [1220, 656] on button "Checkout" at bounding box center [1254, 669] width 471 height 28
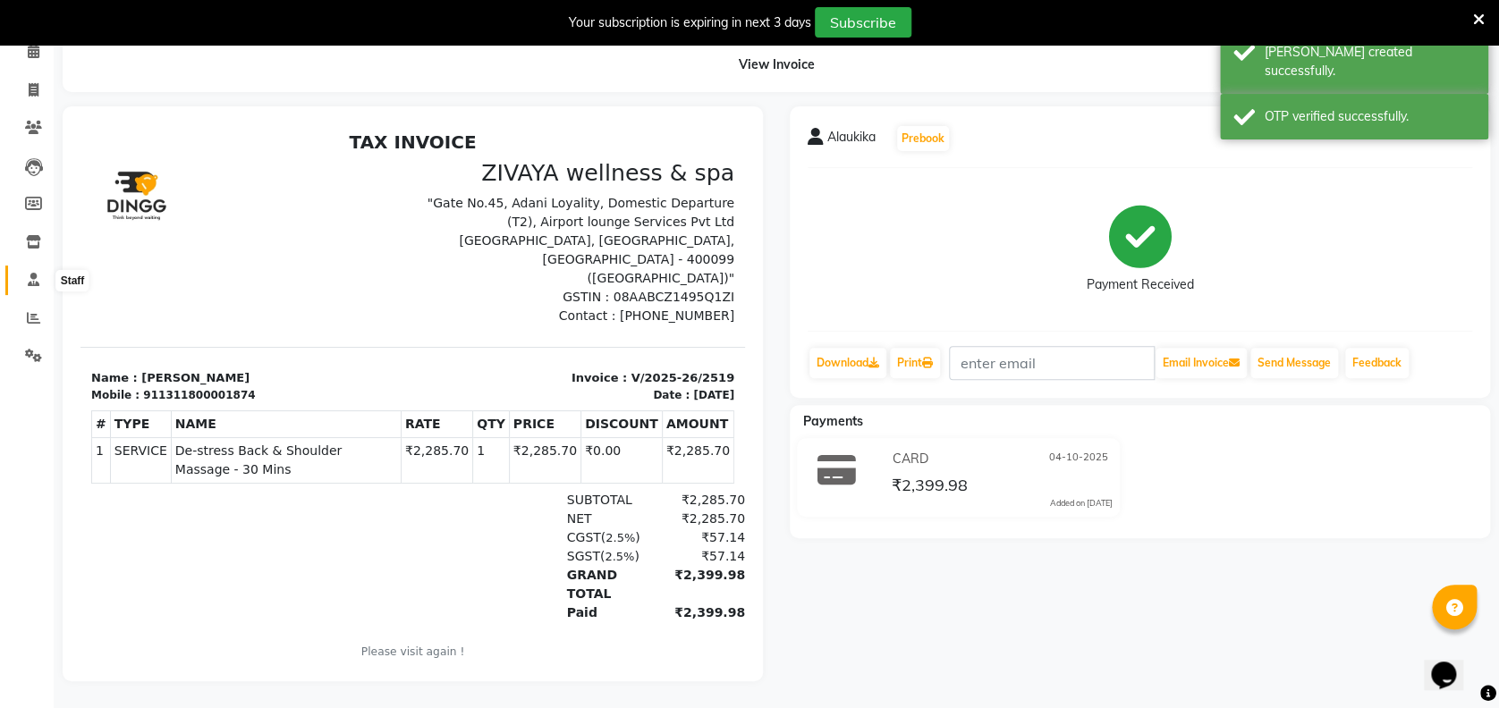
click at [31, 273] on icon at bounding box center [34, 279] width 12 height 13
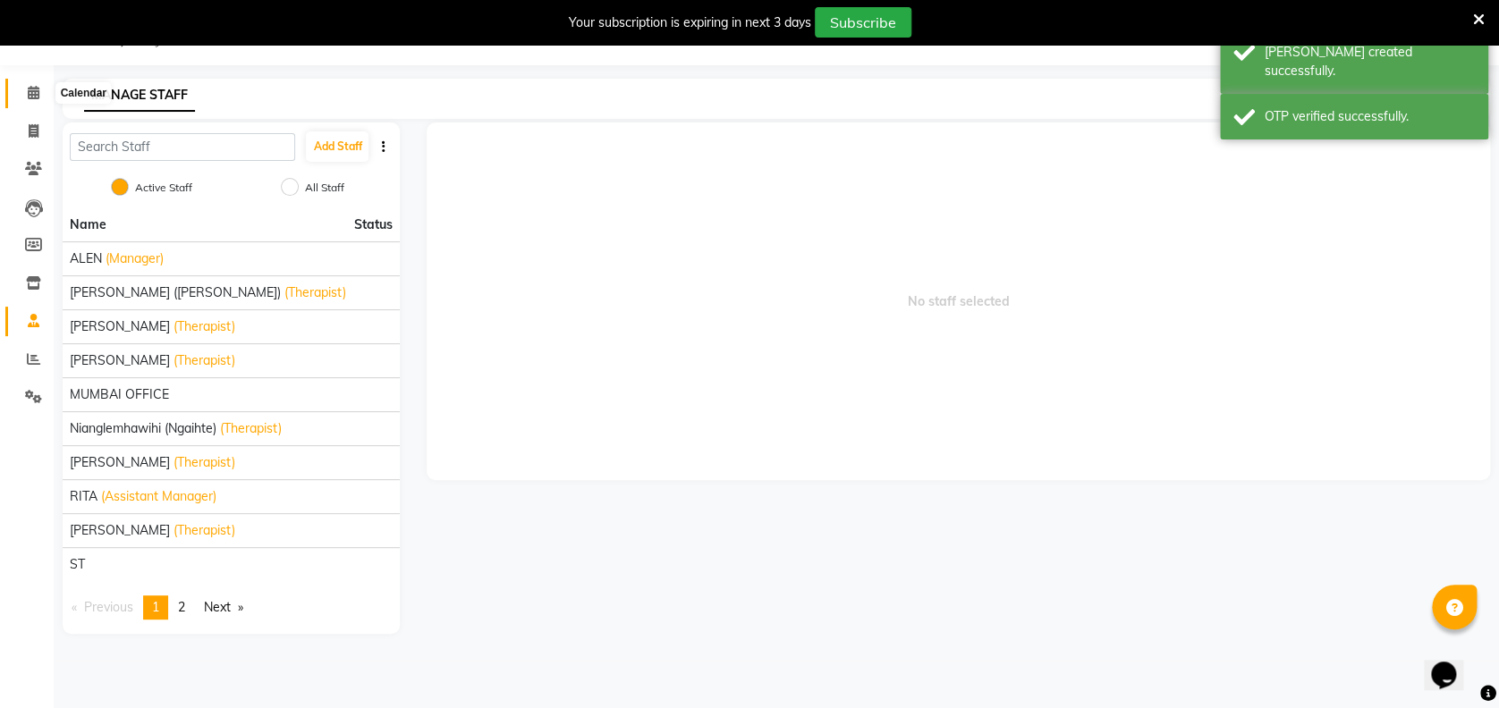
click at [30, 97] on icon at bounding box center [34, 92] width 12 height 13
